Goal: Task Accomplishment & Management: Use online tool/utility

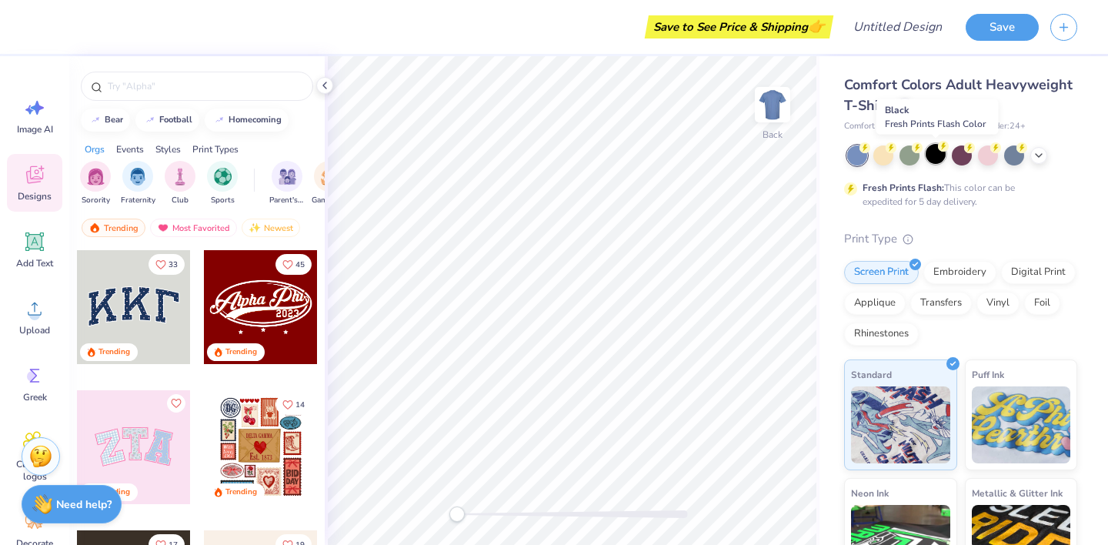
click at [929, 155] on div at bounding box center [936, 154] width 20 height 20
click at [1035, 150] on icon at bounding box center [1039, 154] width 12 height 12
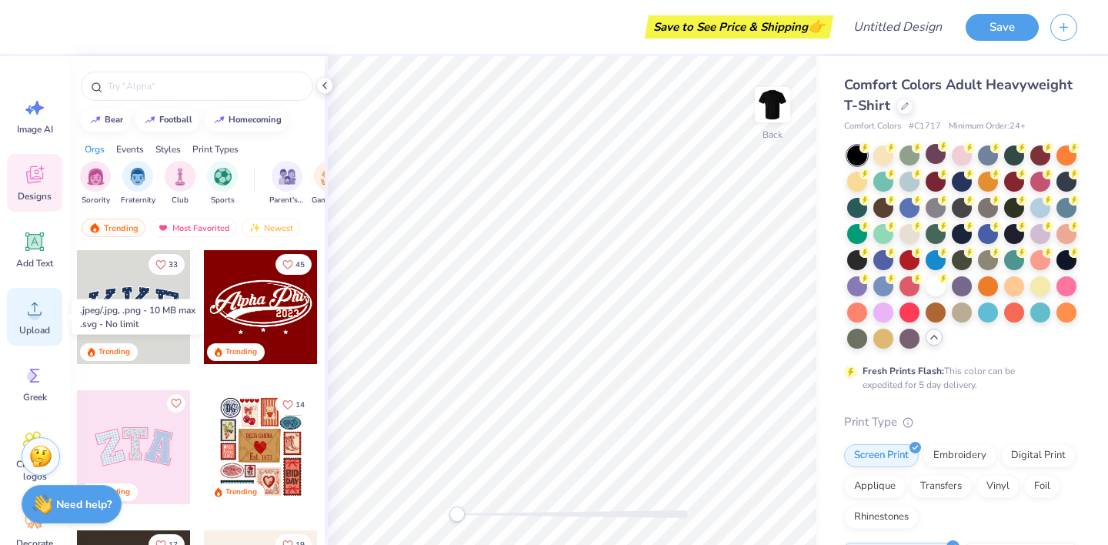
click at [28, 329] on span "Upload" at bounding box center [34, 330] width 31 height 12
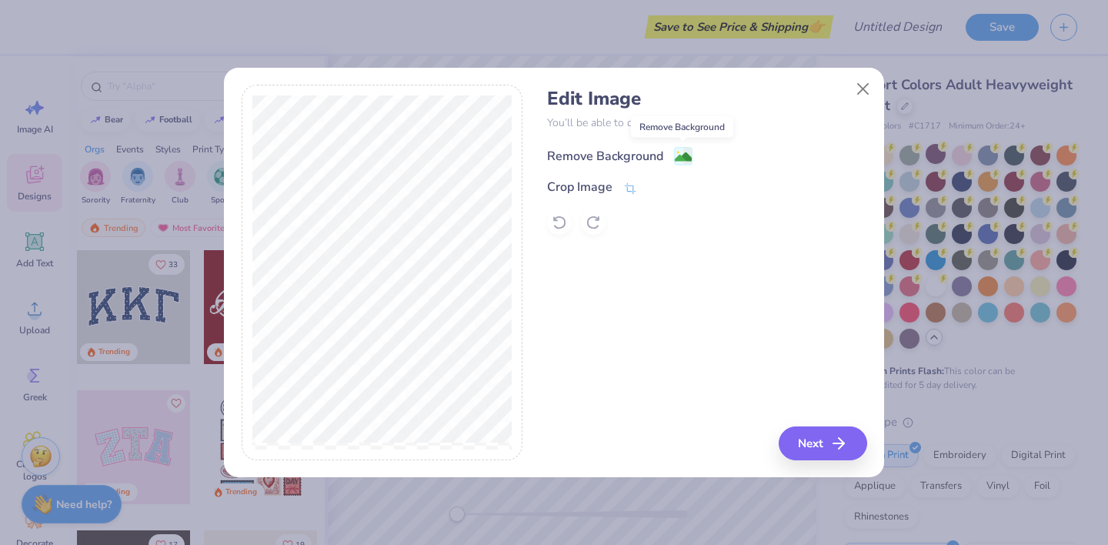
click at [675, 156] on image at bounding box center [683, 157] width 17 height 17
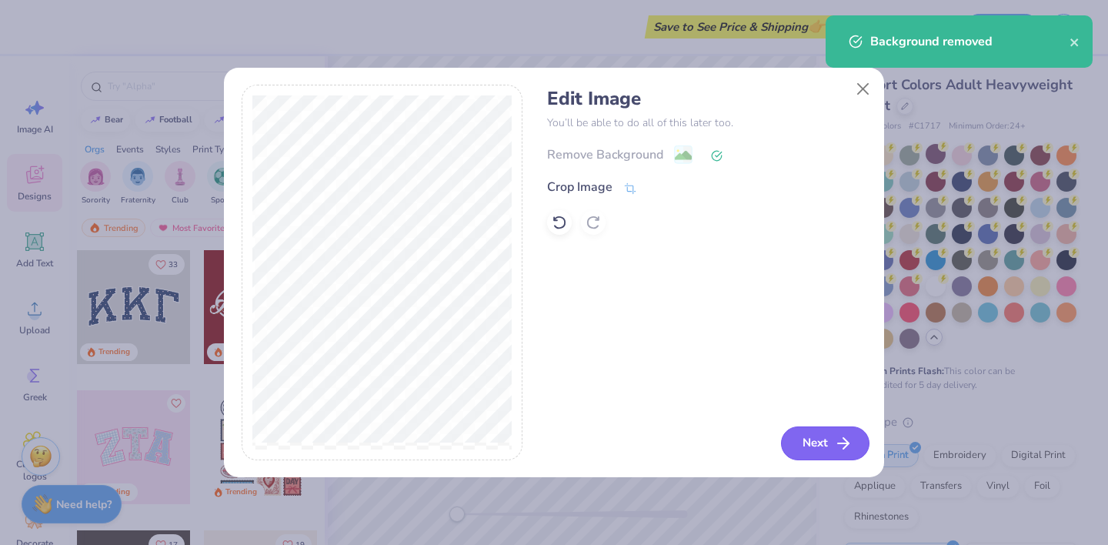
click at [827, 452] on button "Next" at bounding box center [825, 443] width 89 height 34
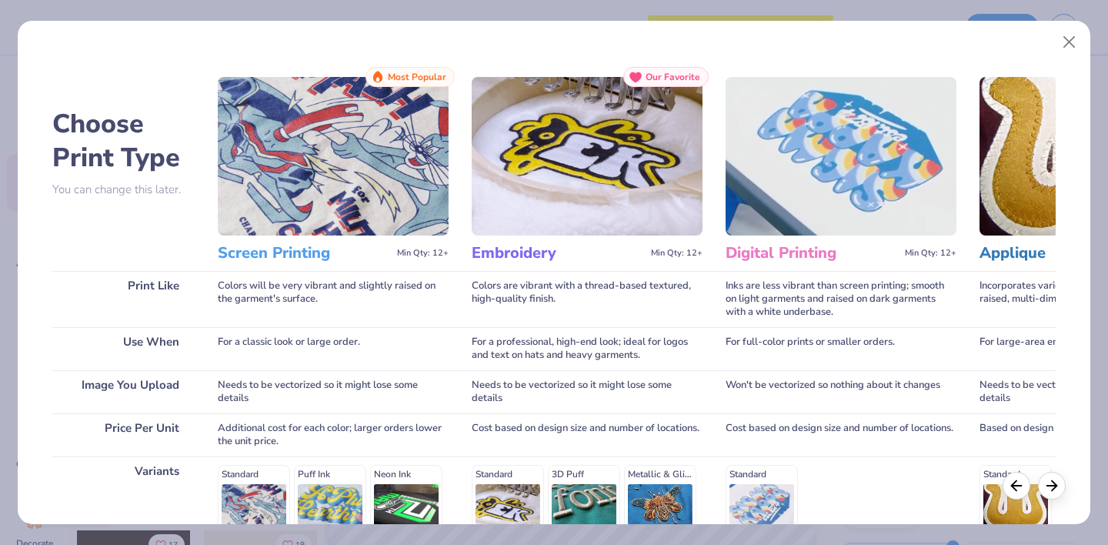
click at [319, 167] on img at bounding box center [333, 156] width 231 height 159
click at [426, 82] on span "Most Popular" at bounding box center [417, 77] width 58 height 11
click at [426, 246] on div "Screen Printing Min Qty: 12+" at bounding box center [333, 253] width 231 height 35
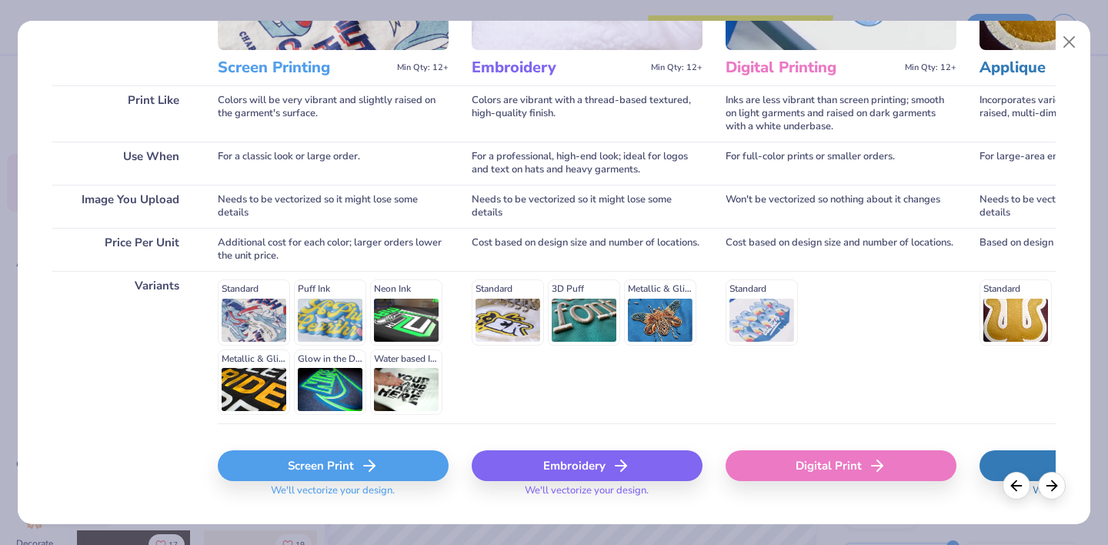
scroll to position [189, 0]
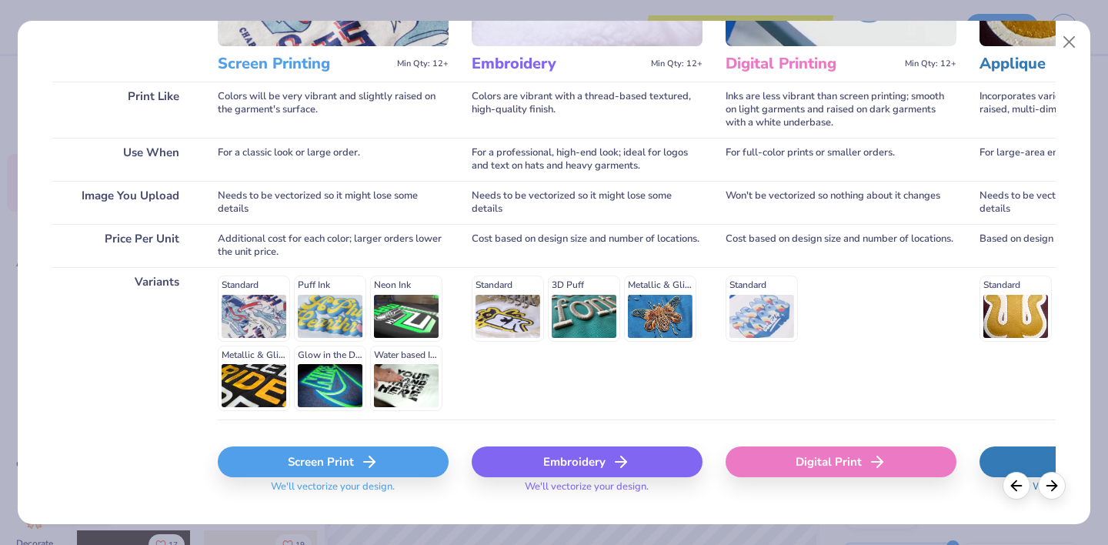
click at [377, 467] on icon at bounding box center [369, 462] width 18 height 18
